Goal: Find specific page/section: Find specific page/section

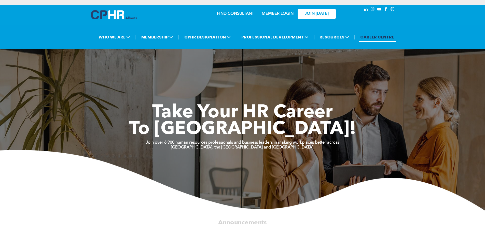
click at [279, 15] on link "MEMBER LOGIN" at bounding box center [278, 14] width 32 height 4
click at [271, 14] on link "MEMBER LOGIN" at bounding box center [278, 14] width 32 height 4
click at [272, 14] on link "MEMBER LOGIN" at bounding box center [278, 14] width 32 height 4
click at [288, 13] on link "MEMBER LOGIN" at bounding box center [278, 14] width 32 height 4
